Goal: Check status: Check status

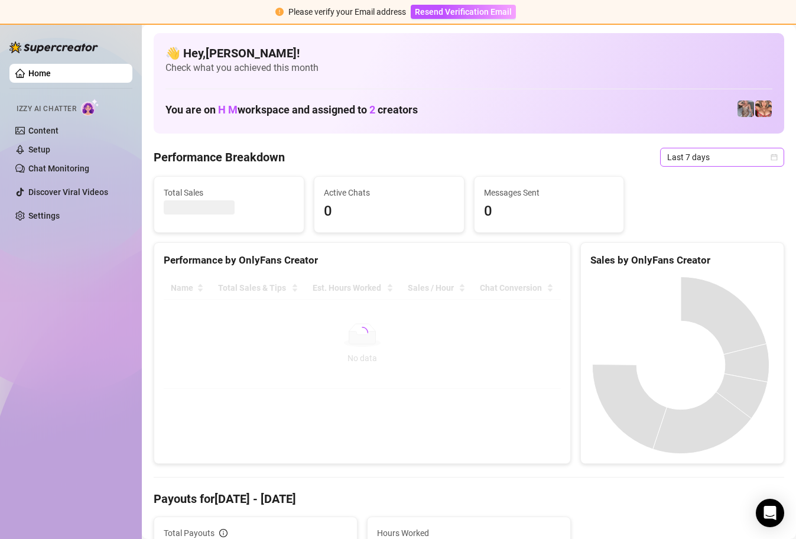
click at [758, 158] on span "Last 7 days" at bounding box center [722, 157] width 110 height 18
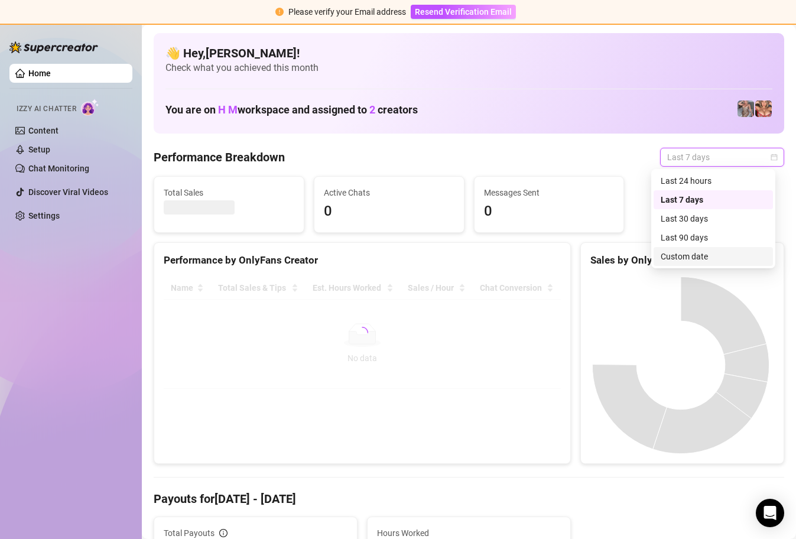
click at [699, 257] on div "Custom date" at bounding box center [713, 256] width 105 height 13
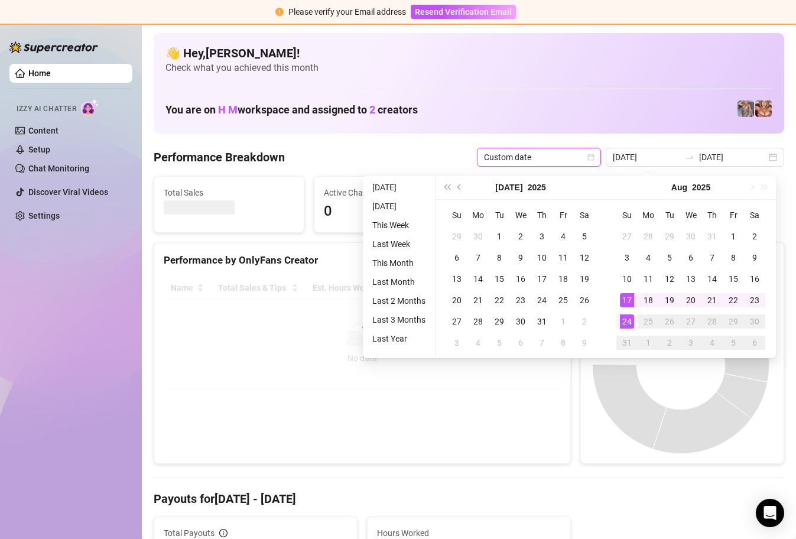
type input "[DATE]"
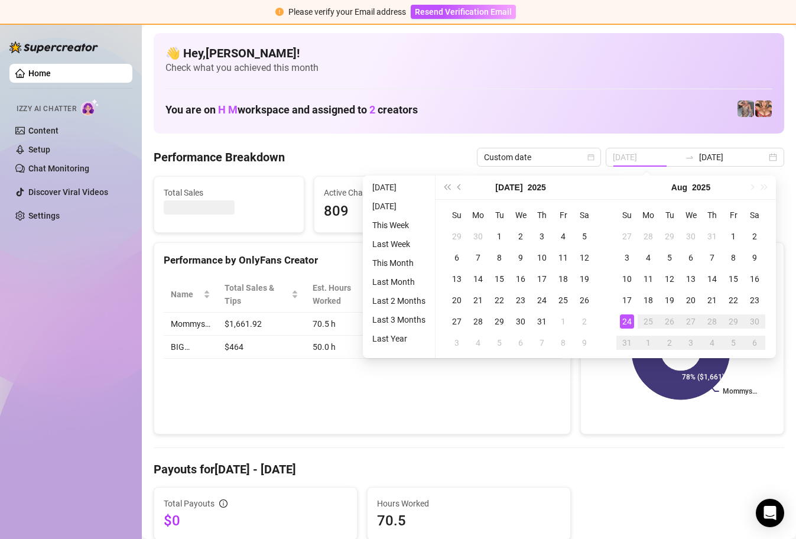
click at [628, 322] on div "24" at bounding box center [627, 321] width 14 height 14
click at [627, 322] on div "24" at bounding box center [627, 321] width 14 height 14
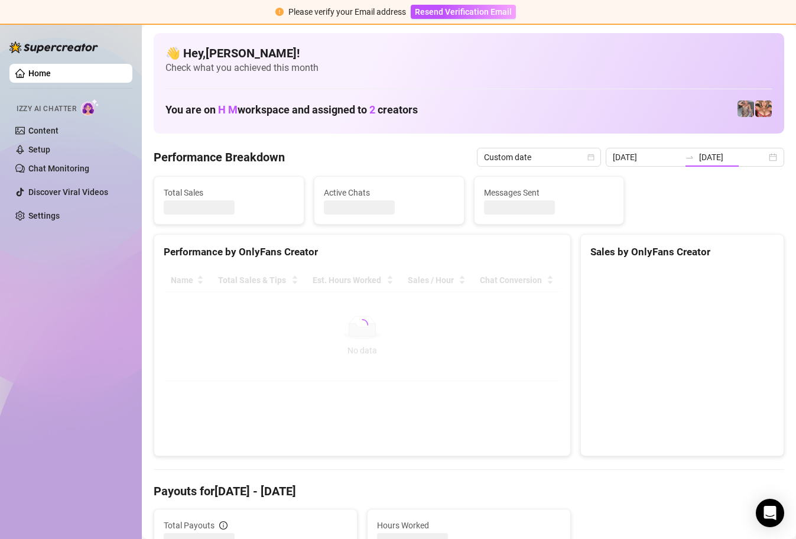
type input "[DATE]"
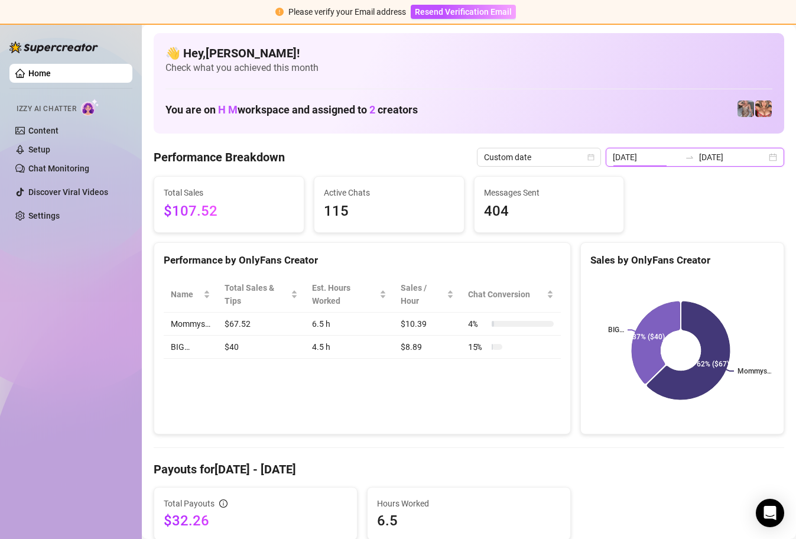
click at [666, 151] on input "[DATE]" at bounding box center [646, 157] width 67 height 13
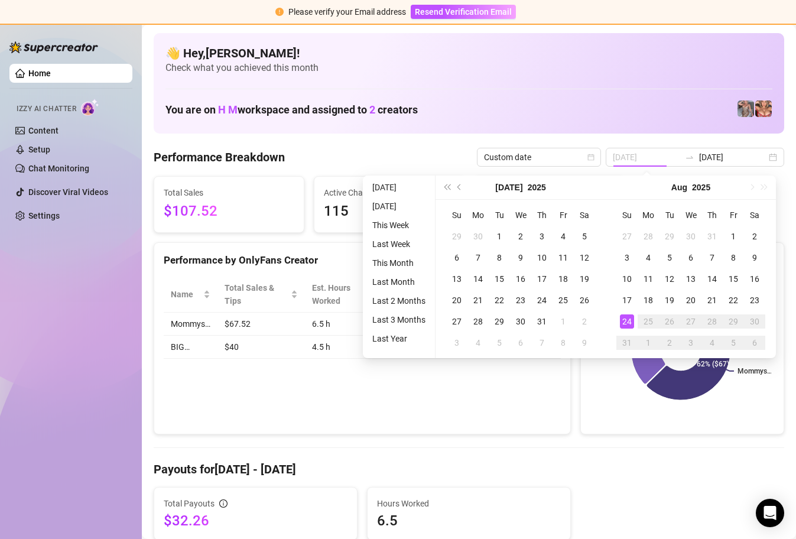
click at [630, 319] on div "24" at bounding box center [627, 321] width 14 height 14
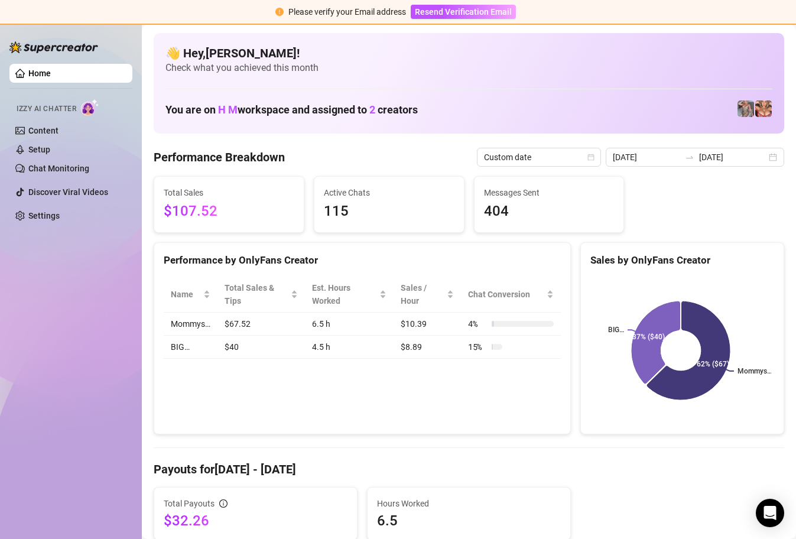
click at [672, 212] on div "Total Sales $107.52 Active Chats 115 Messages Sent 404" at bounding box center [469, 204] width 640 height 57
click at [766, 157] on div "[DATE] [DATE]" at bounding box center [695, 157] width 179 height 19
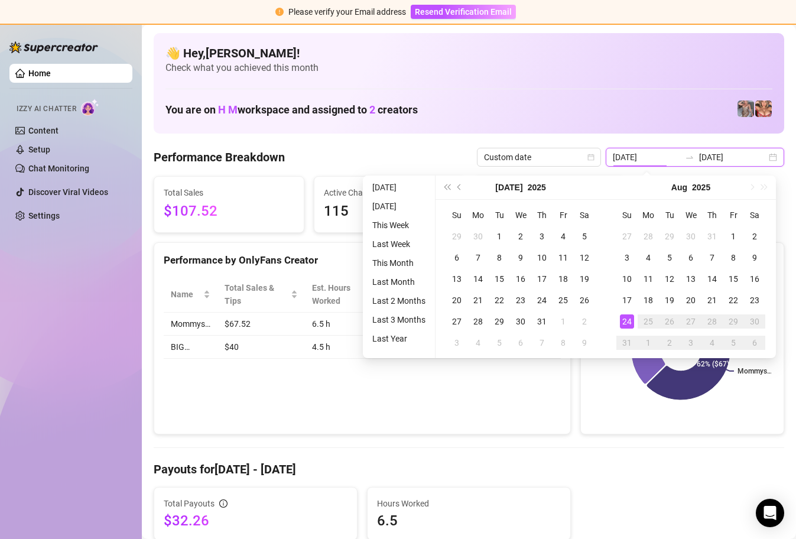
type input "[DATE]"
click at [629, 314] on div "24" at bounding box center [627, 321] width 14 height 14
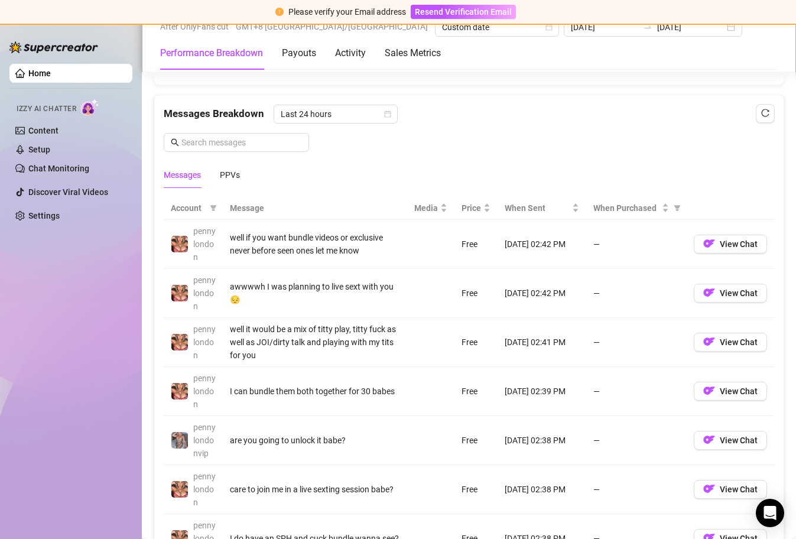
scroll to position [1028, 0]
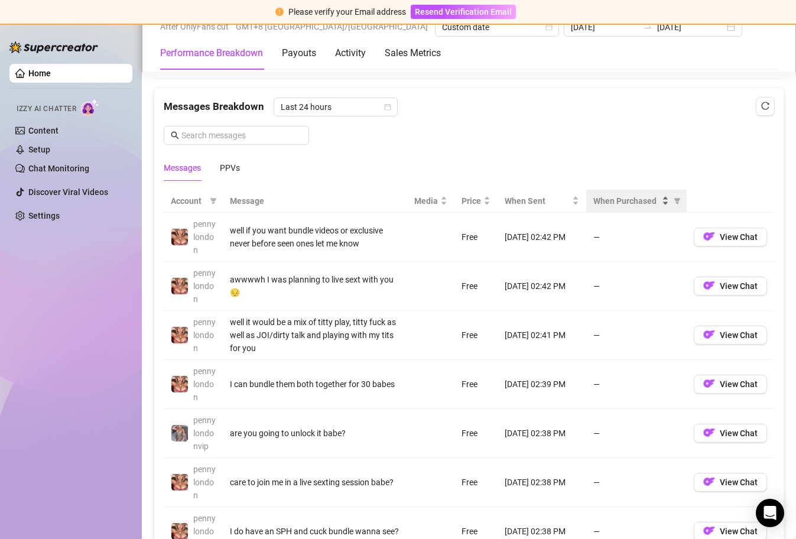
click at [659, 205] on div "When Purchased" at bounding box center [631, 200] width 76 height 13
click at [674, 200] on icon "filter" at bounding box center [677, 201] width 7 height 6
click at [656, 245] on span "Purchased" at bounding box center [631, 242] width 69 height 13
radio input "true"
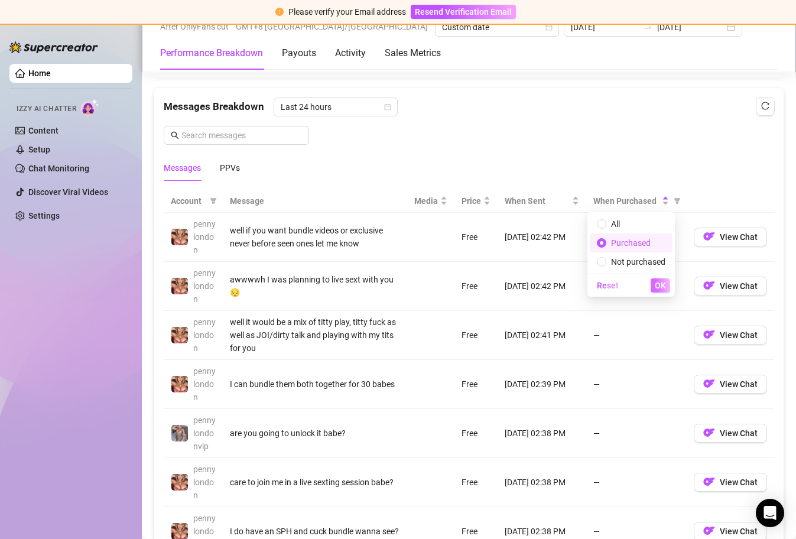
click at [658, 286] on span "OK" at bounding box center [660, 285] width 11 height 9
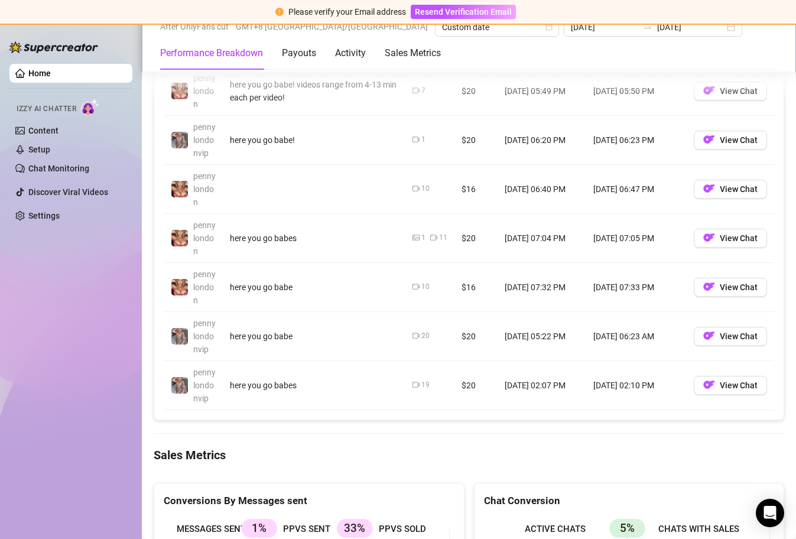
scroll to position [1173, 0]
drag, startPoint x: 511, startPoint y: 338, endPoint x: 559, endPoint y: 337, distance: 47.9
click at [559, 337] on td "[DATE] 05:22 PM" at bounding box center [542, 337] width 89 height 49
click at [587, 338] on td "[DATE] 06:23 AM" at bounding box center [636, 337] width 100 height 49
drag, startPoint x: 588, startPoint y: 338, endPoint x: 619, endPoint y: 339, distance: 31.9
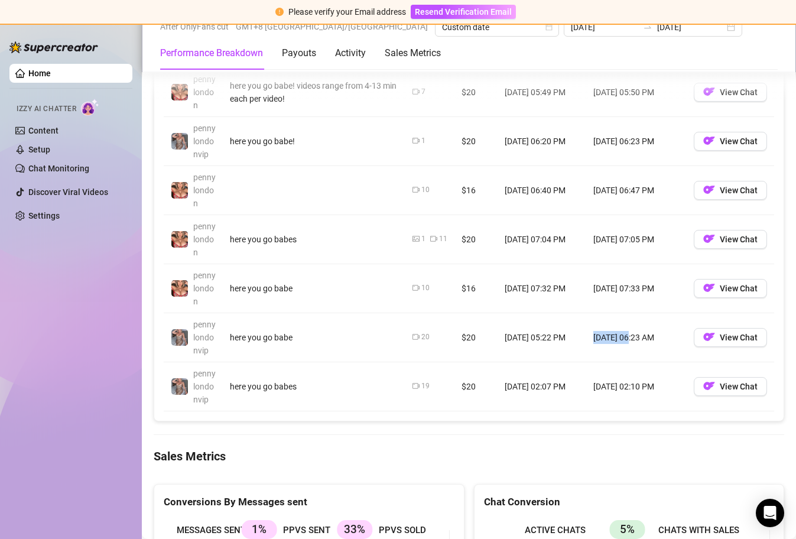
click at [619, 339] on td "[DATE] 06:23 AM" at bounding box center [636, 337] width 100 height 49
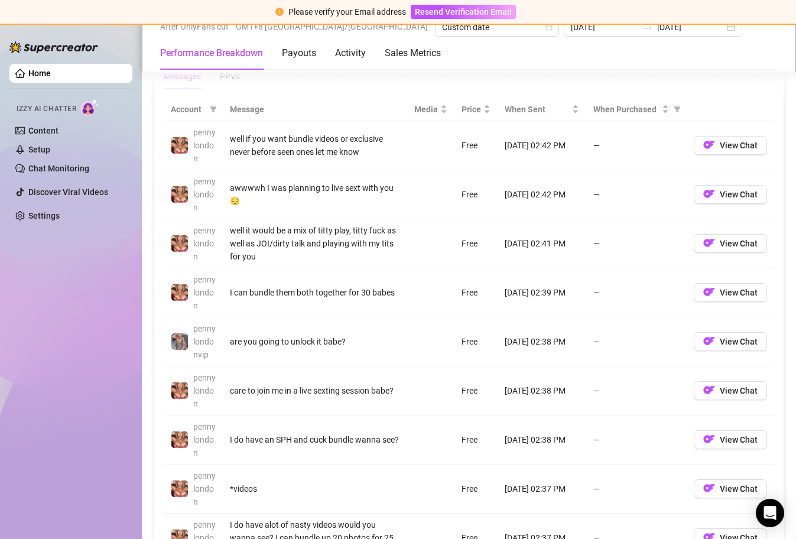
scroll to position [1041, 0]
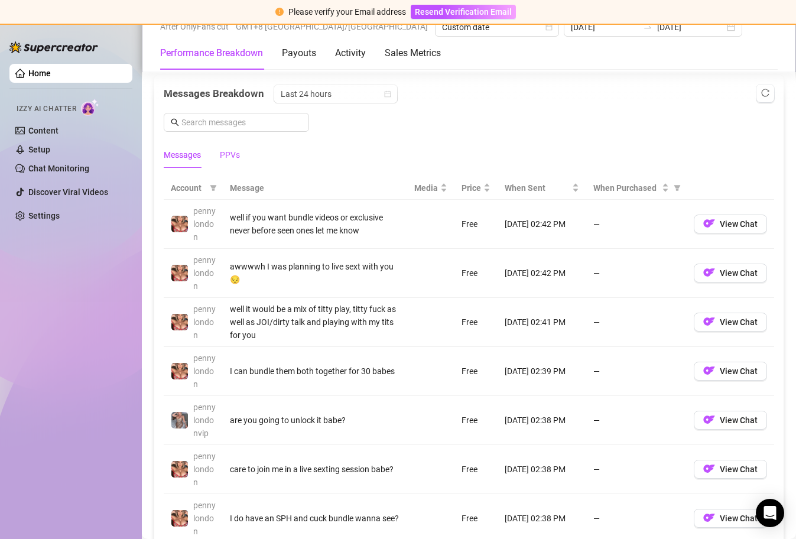
click at [238, 158] on div "PPVs" at bounding box center [230, 154] width 20 height 13
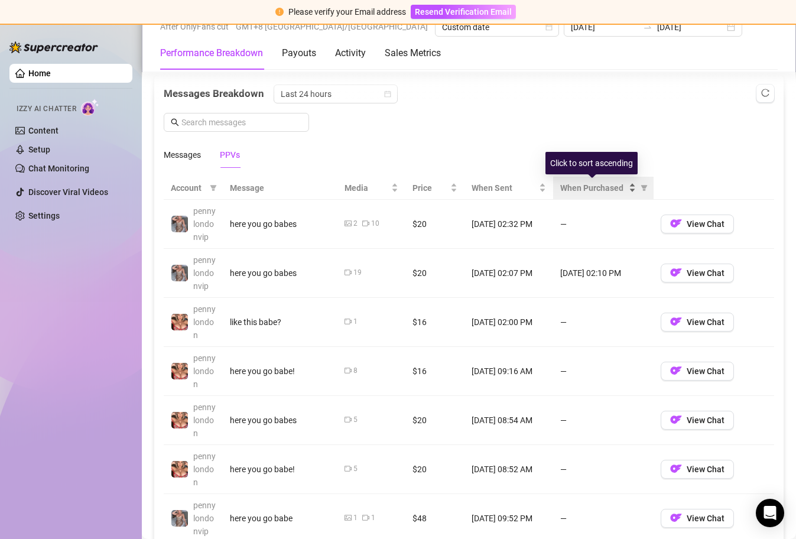
click at [602, 192] on span "When Purchased" at bounding box center [593, 187] width 66 height 13
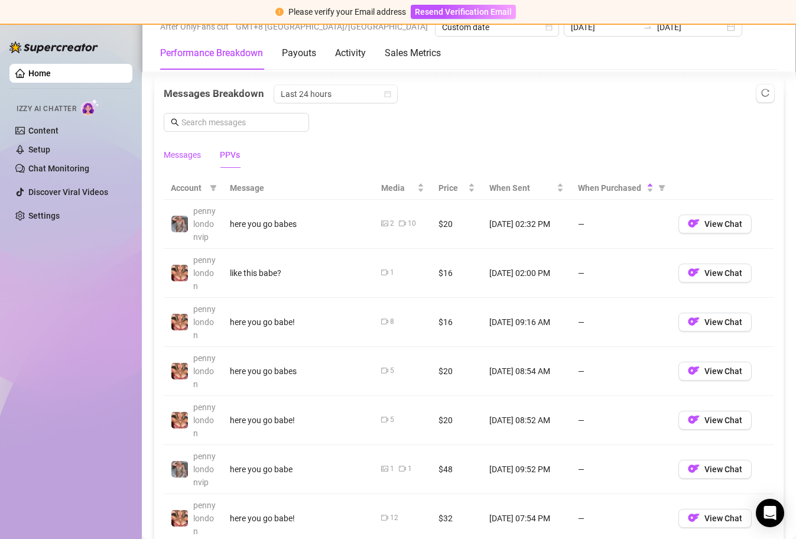
click at [200, 155] on div "Messages" at bounding box center [182, 154] width 37 height 13
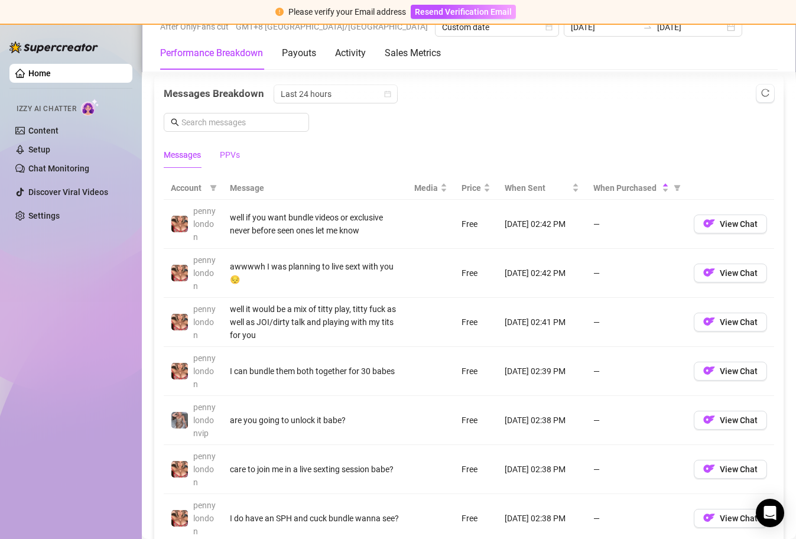
click at [222, 157] on div "PPVs" at bounding box center [230, 154] width 20 height 13
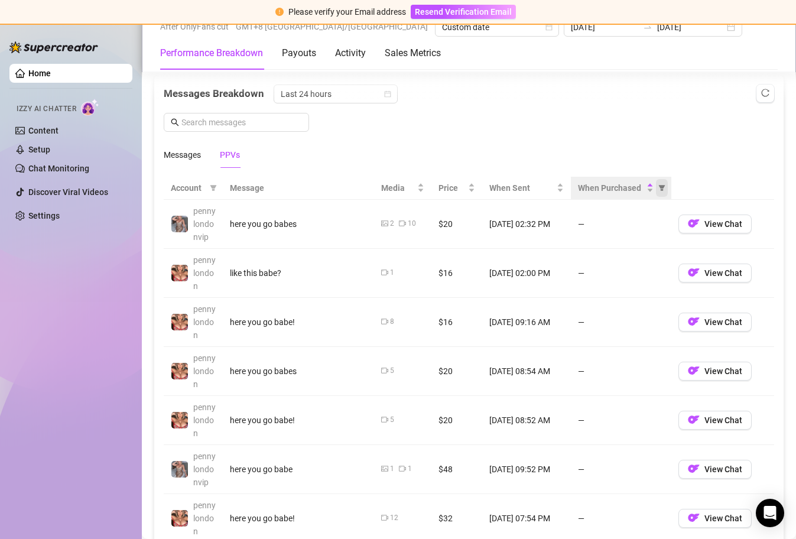
click at [658, 189] on icon "filter" at bounding box center [661, 187] width 7 height 7
click at [641, 225] on span "Purchased" at bounding box center [619, 229] width 69 height 13
radio input "true"
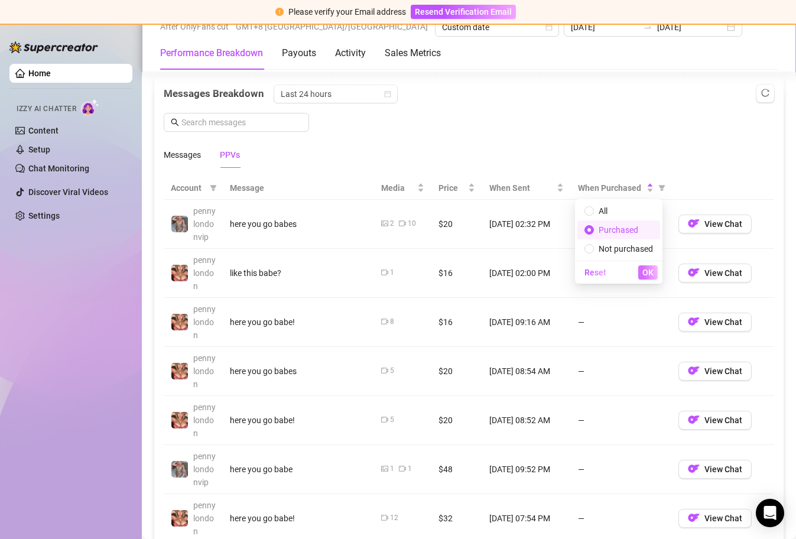
click at [648, 271] on span "OK" at bounding box center [647, 272] width 11 height 9
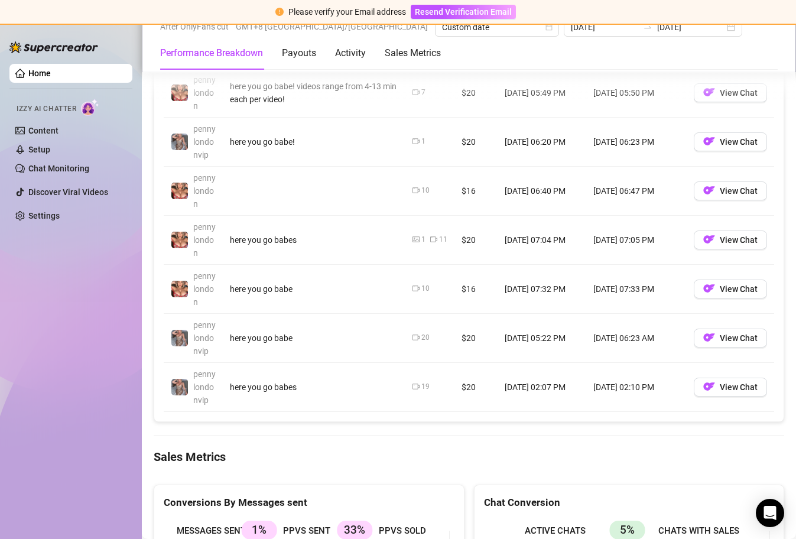
scroll to position [1179, 0]
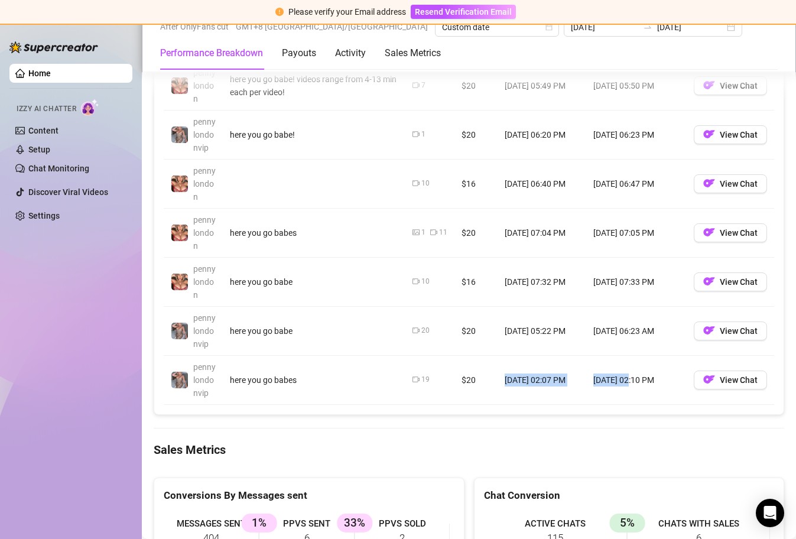
drag, startPoint x: 493, startPoint y: 384, endPoint x: 619, endPoint y: 383, distance: 125.9
click at [619, 383] on tr "pennylondonvip here you go babes 19 $20 [DATE] 02:07 PM [DATE] 02:10 PM View Ch…" at bounding box center [469, 380] width 611 height 49
click at [634, 383] on td "[DATE] 02:10 PM" at bounding box center [636, 380] width 100 height 49
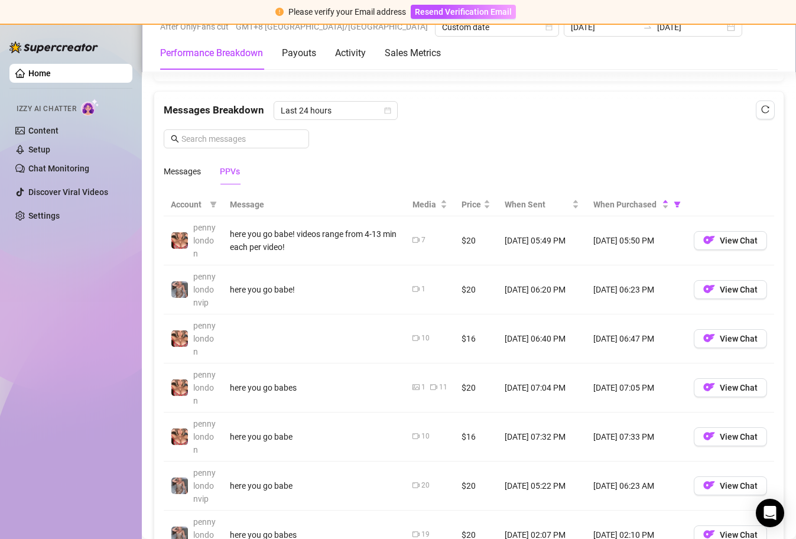
scroll to position [1021, 0]
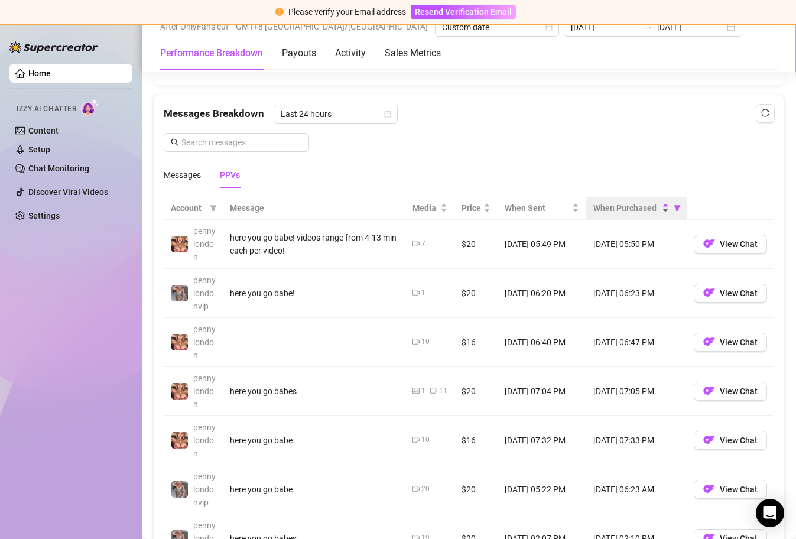
click at [657, 209] on div "When Purchased" at bounding box center [631, 208] width 76 height 13
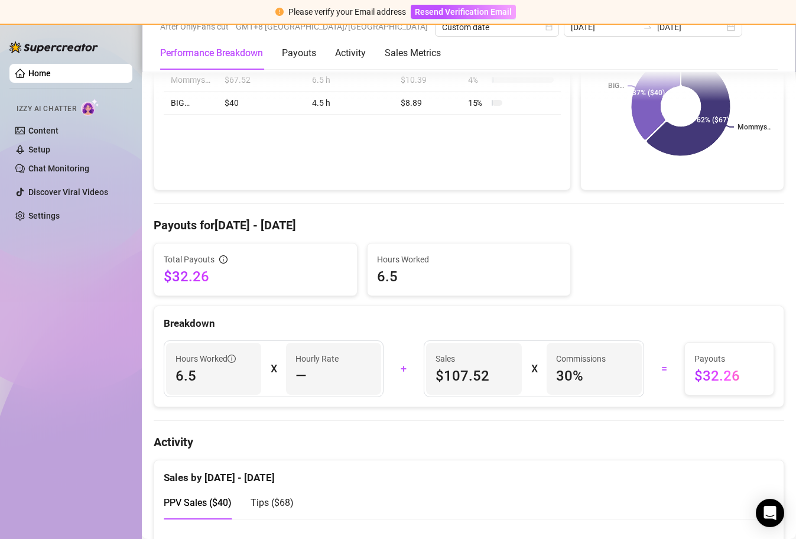
scroll to position [0, 0]
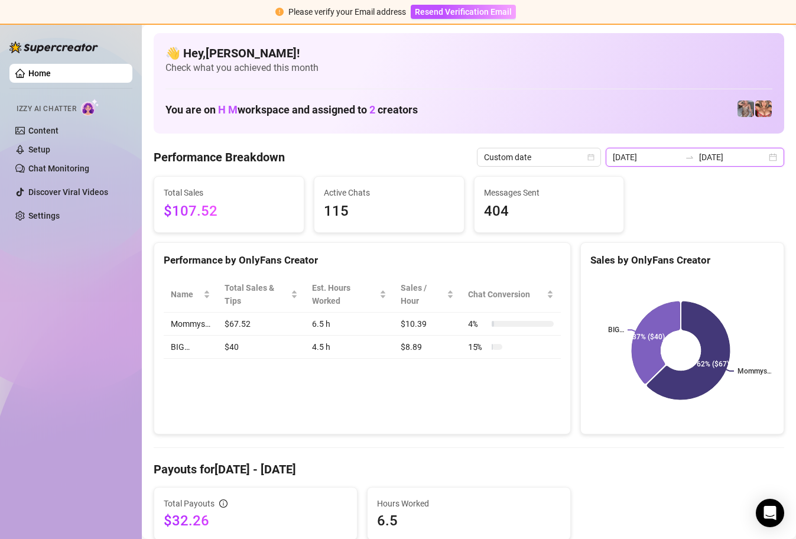
click at [660, 156] on input "[DATE]" at bounding box center [646, 157] width 67 height 13
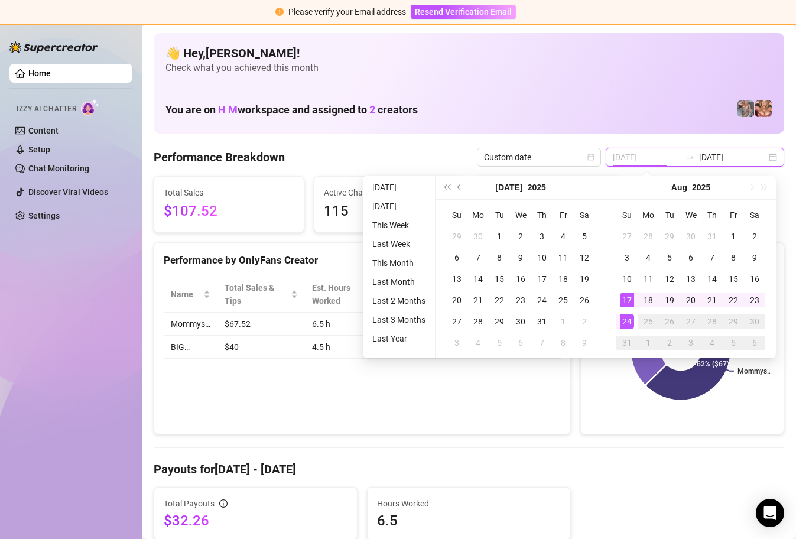
type input "[DATE]"
click at [629, 319] on div "24" at bounding box center [627, 321] width 14 height 14
